Goal: Check status: Check status

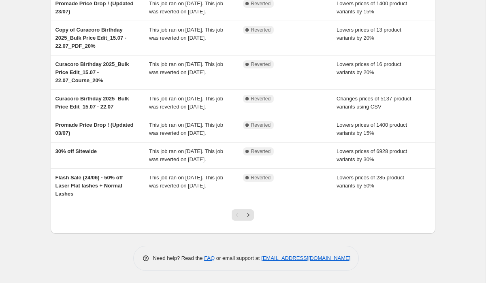
scroll to position [200, 0]
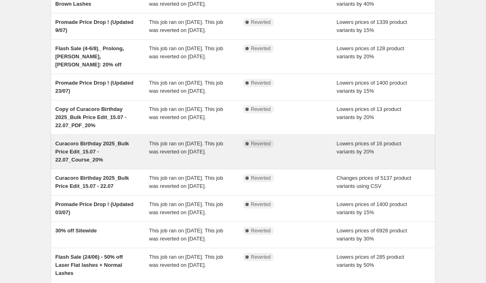
scroll to position [94, 0]
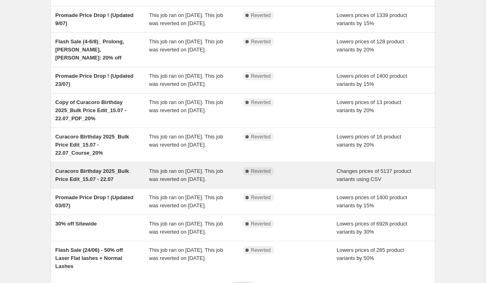
click at [244, 183] on div "Complete Reverted" at bounding box center [290, 175] width 94 height 16
